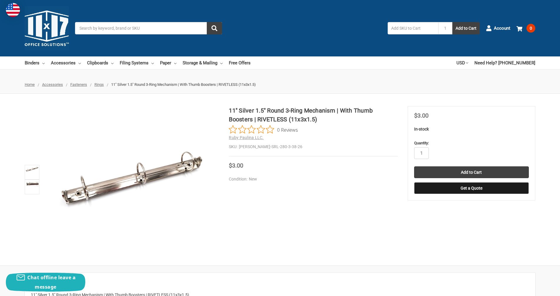
click at [98, 86] on span "Rings" at bounding box center [98, 84] width 9 height 4
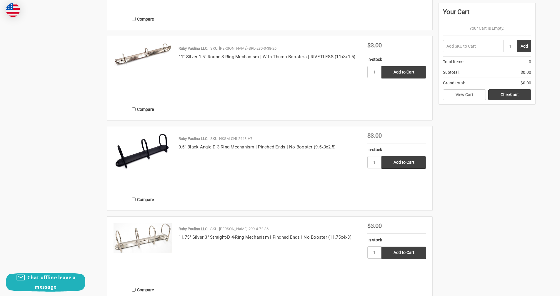
scroll to position [676, 0]
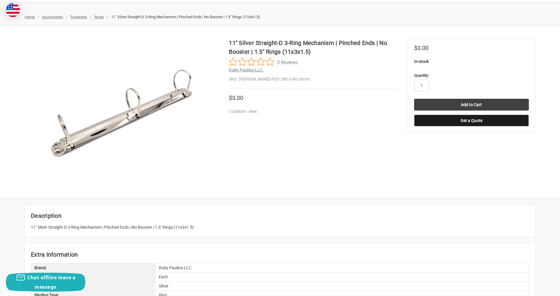
scroll to position [39, 0]
